Goal: Task Accomplishment & Management: Manage account settings

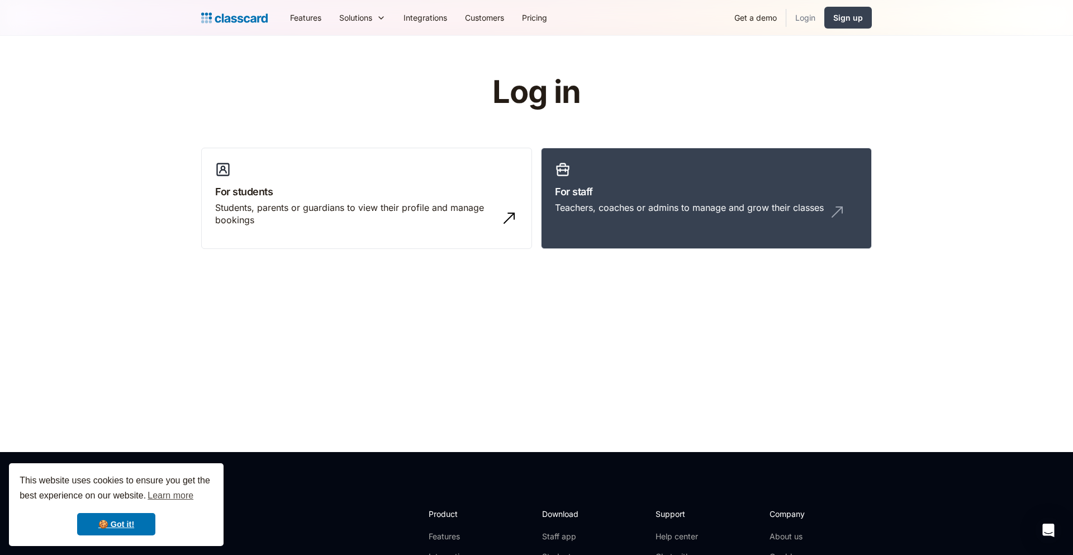
click at [816, 13] on link "Login" at bounding box center [806, 17] width 38 height 25
click at [618, 213] on div "Teachers, coaches or admins to manage and grow their classes" at bounding box center [689, 207] width 269 height 12
